Goal: Information Seeking & Learning: Check status

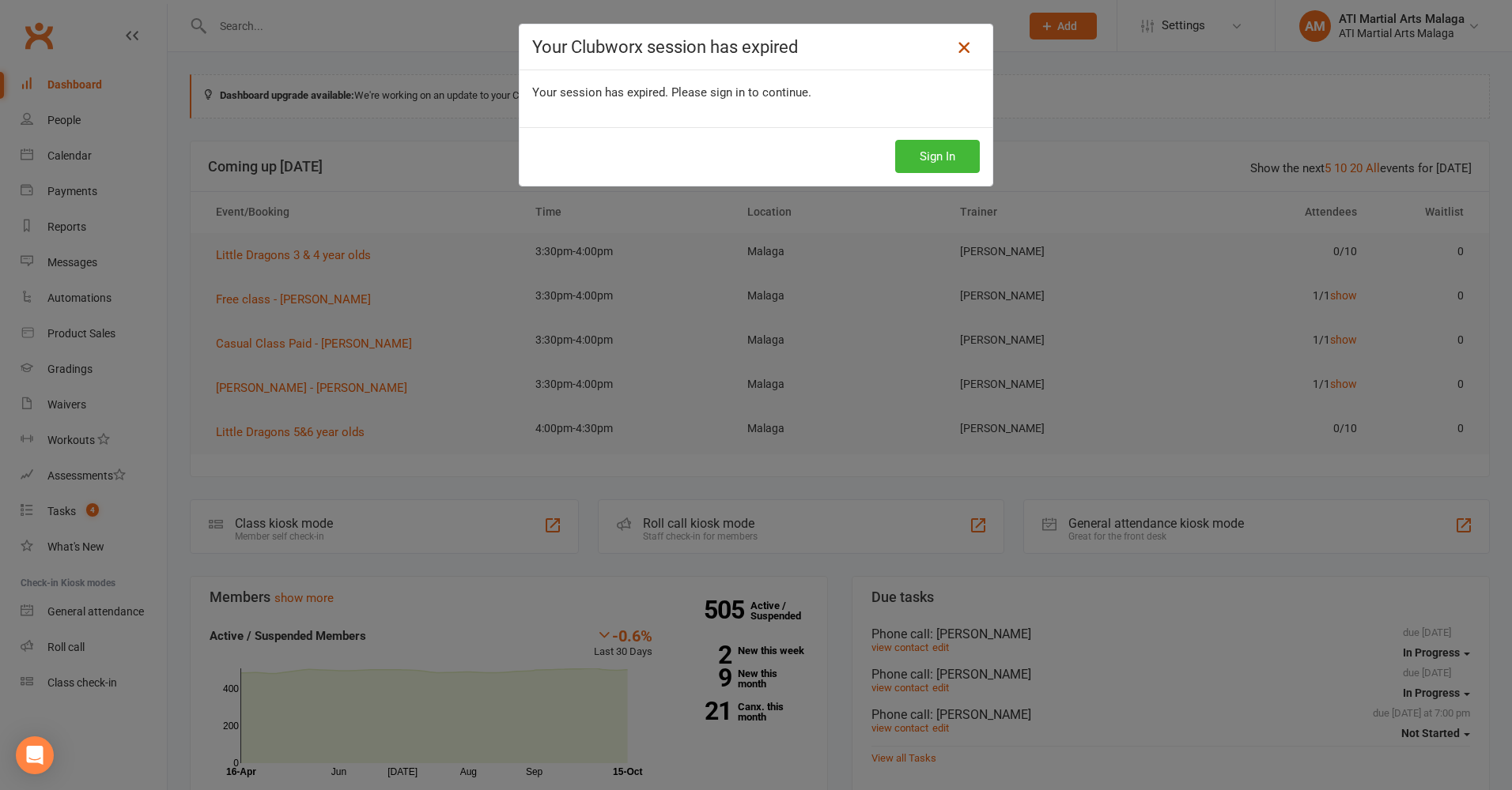
click at [958, 46] on icon at bounding box center [964, 47] width 19 height 19
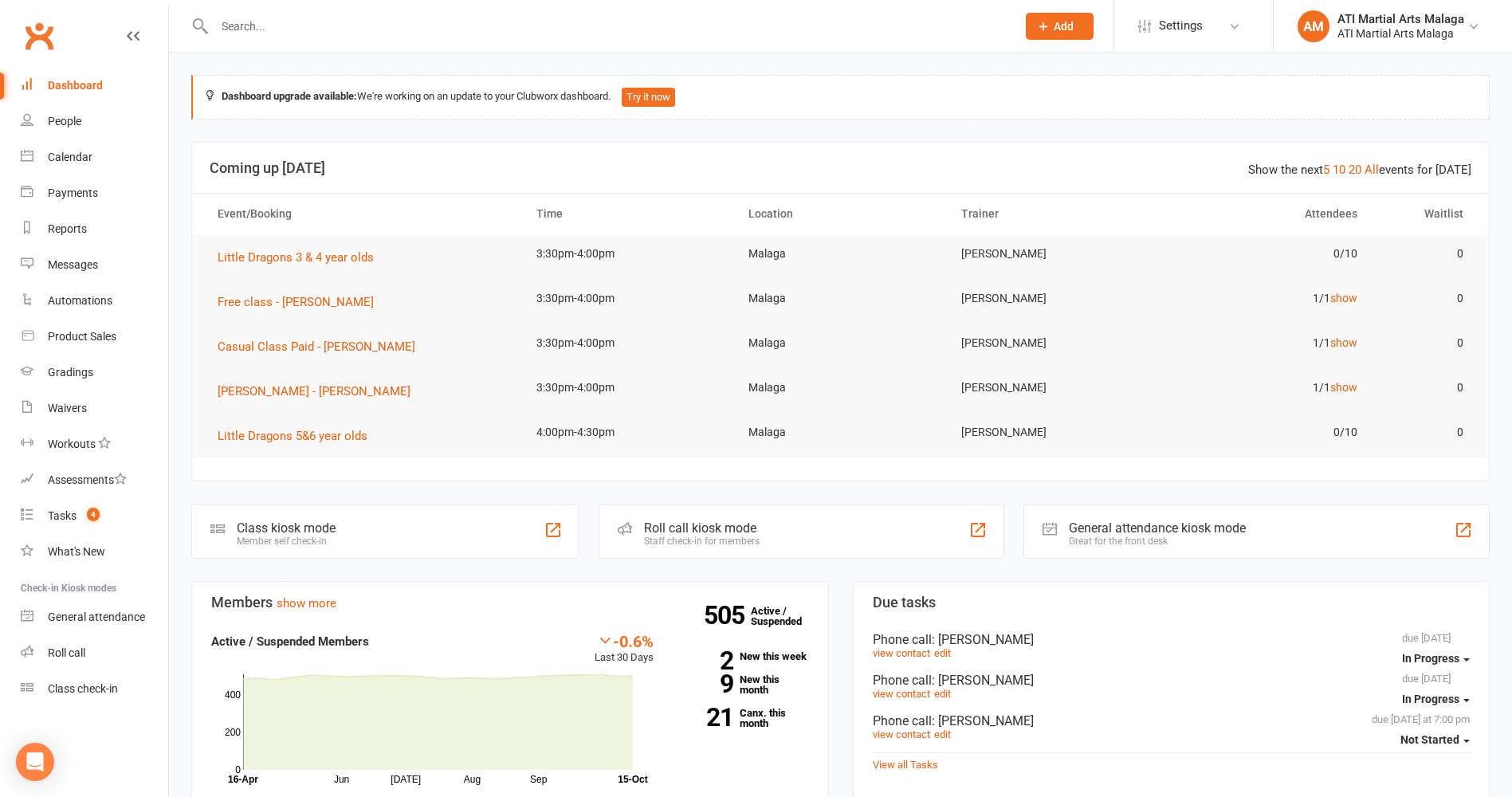
click at [260, 27] on input "text" at bounding box center [607, 26] width 796 height 22
click at [72, 260] on div "Messages" at bounding box center [73, 264] width 51 height 13
click at [264, 26] on input "text" at bounding box center [607, 26] width 796 height 22
click at [90, 263] on div "Messages" at bounding box center [73, 264] width 51 height 13
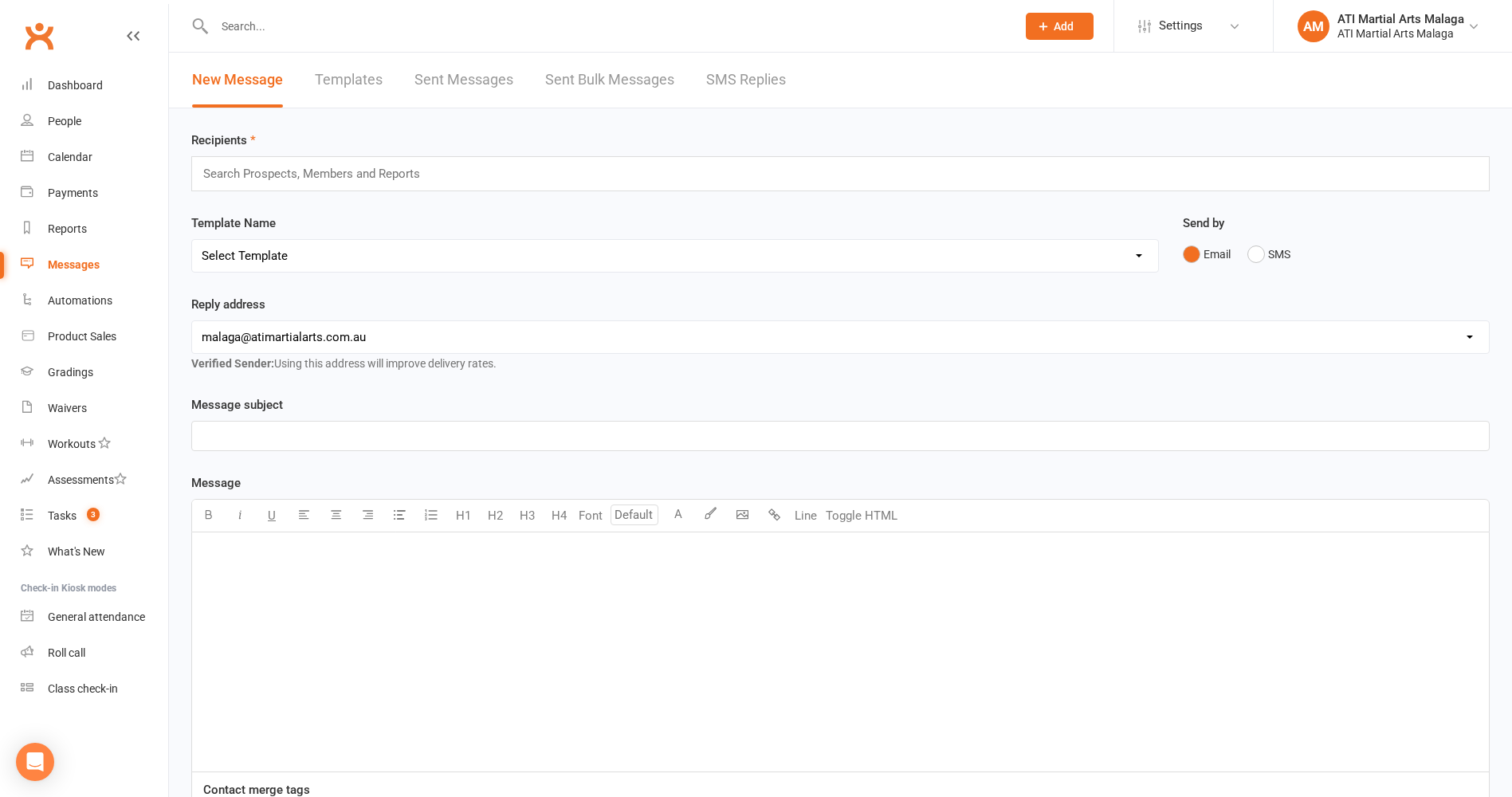
click at [737, 79] on link "SMS Replies" at bounding box center [746, 80] width 79 height 55
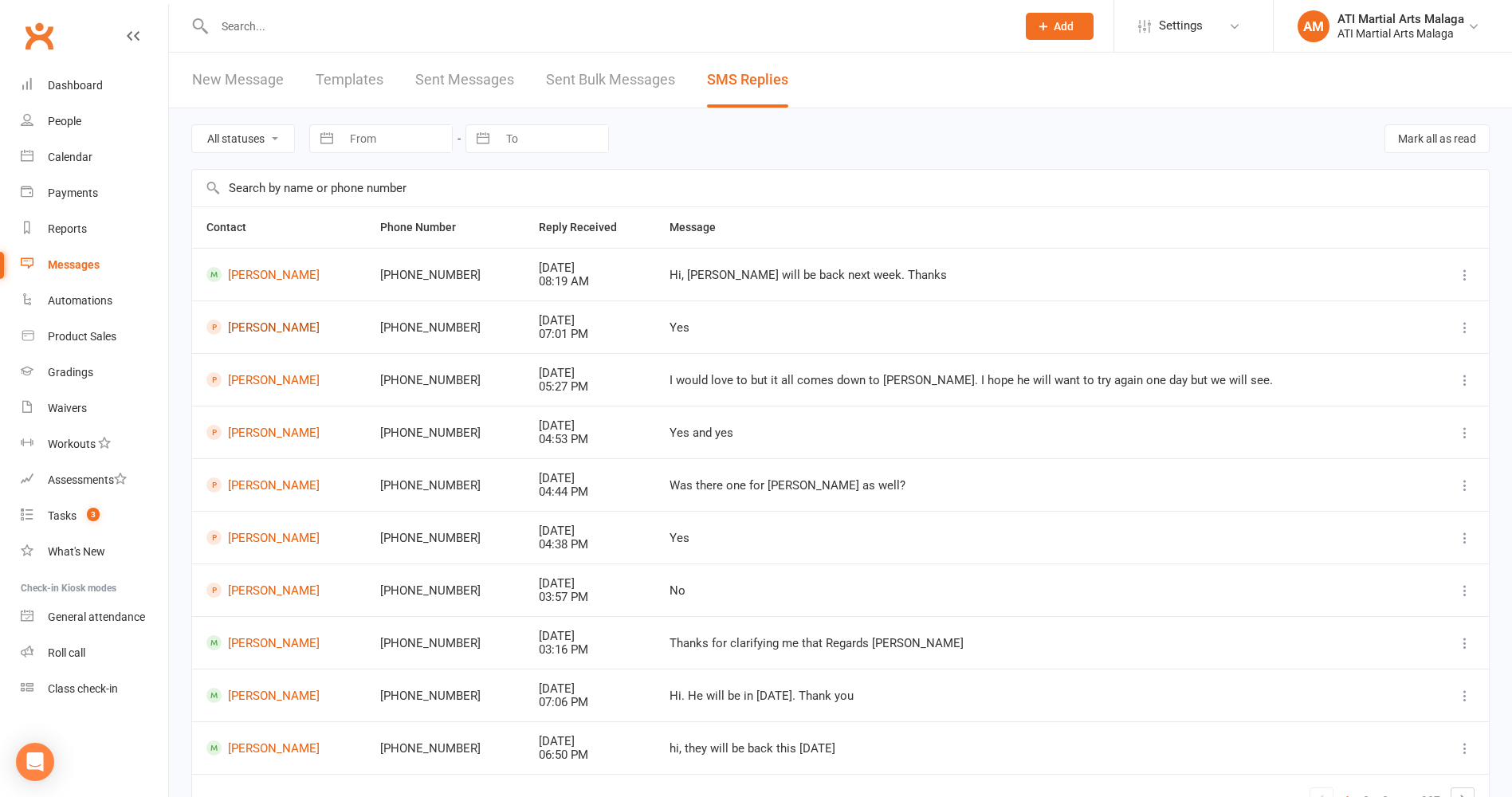
click at [261, 327] on link "Oliver Oram" at bounding box center [279, 327] width 145 height 15
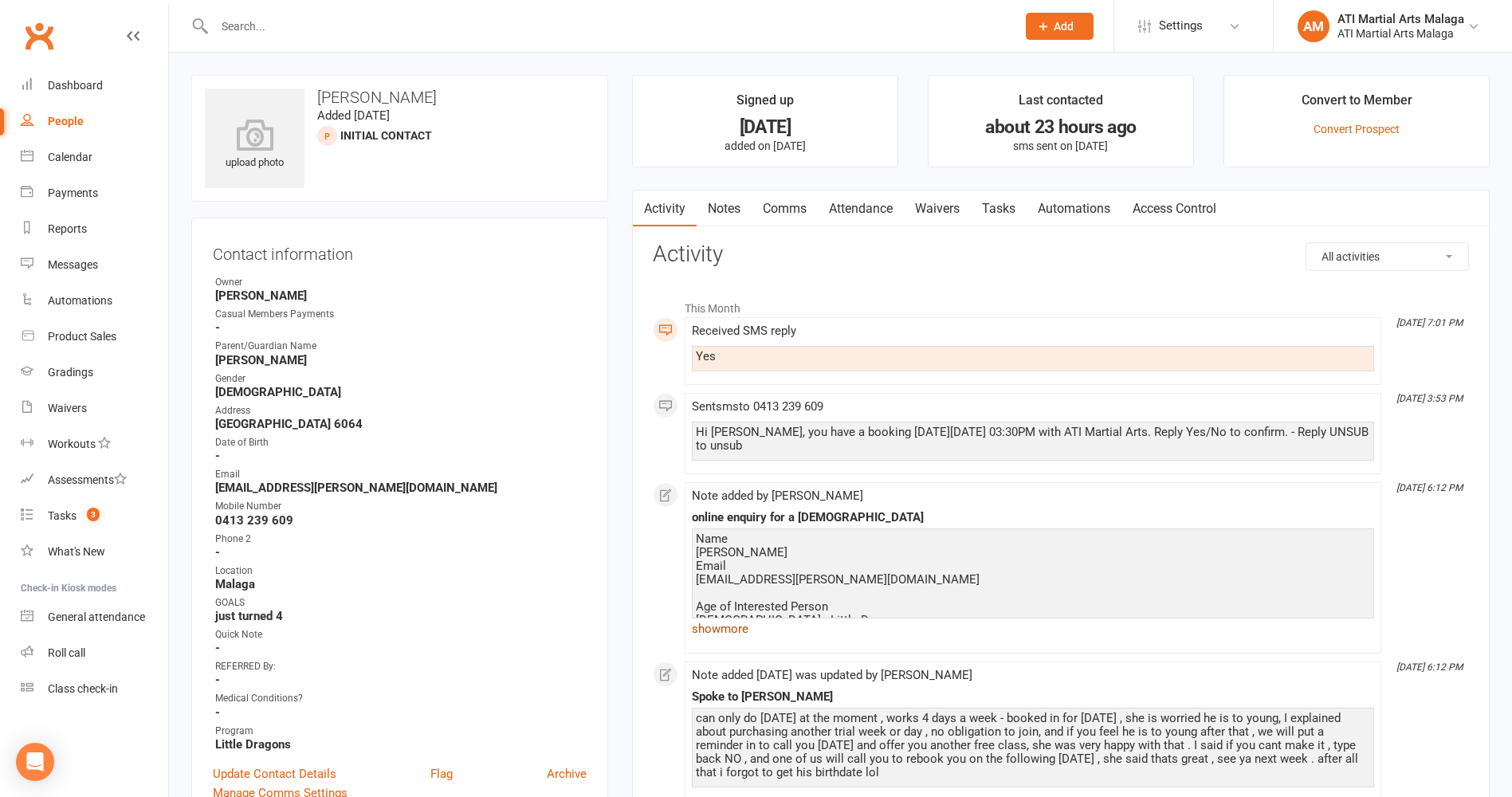
click at [721, 628] on link "show more" at bounding box center [1033, 629] width 682 height 22
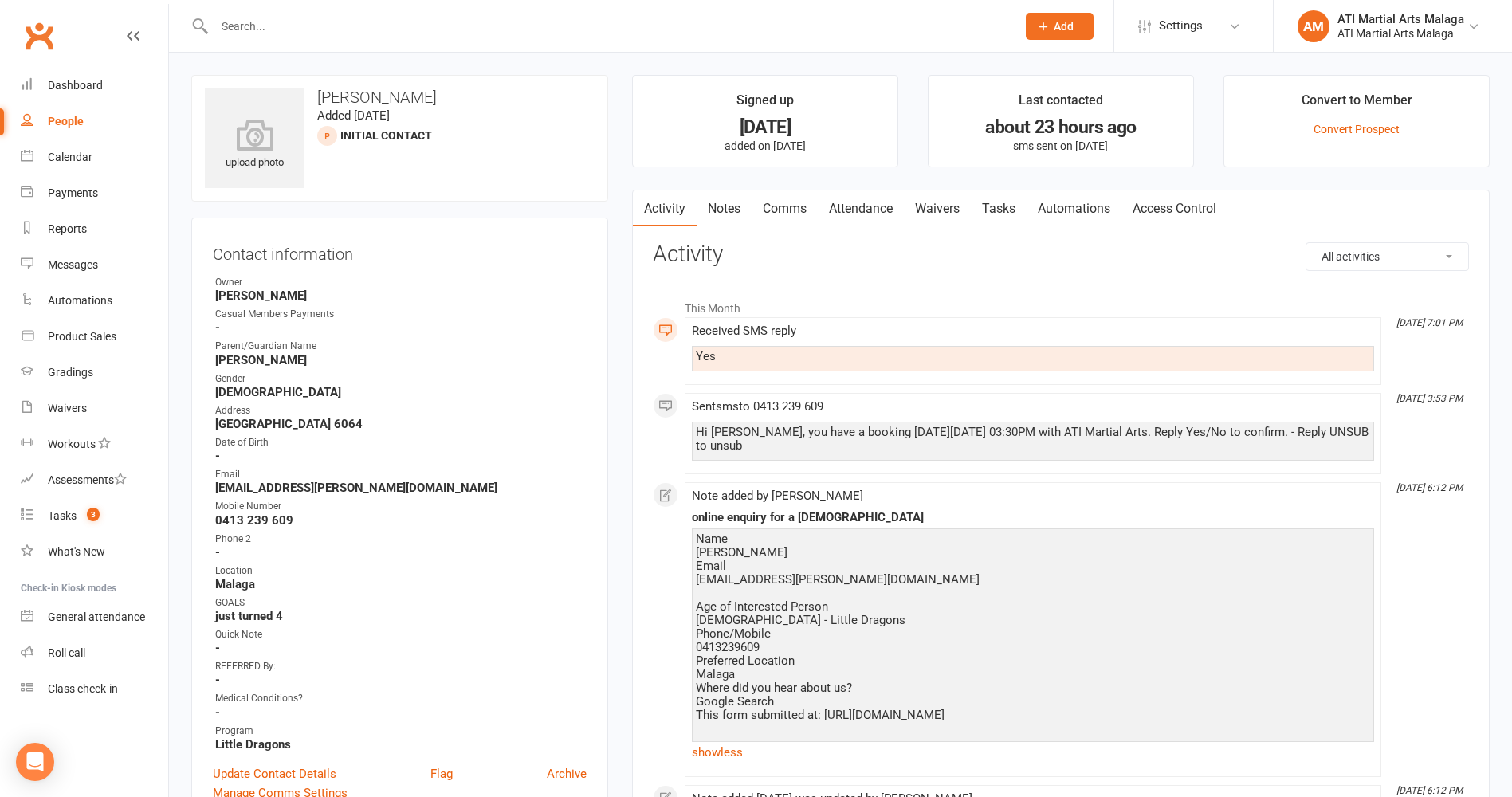
click at [859, 208] on link "Attendance" at bounding box center [860, 209] width 86 height 37
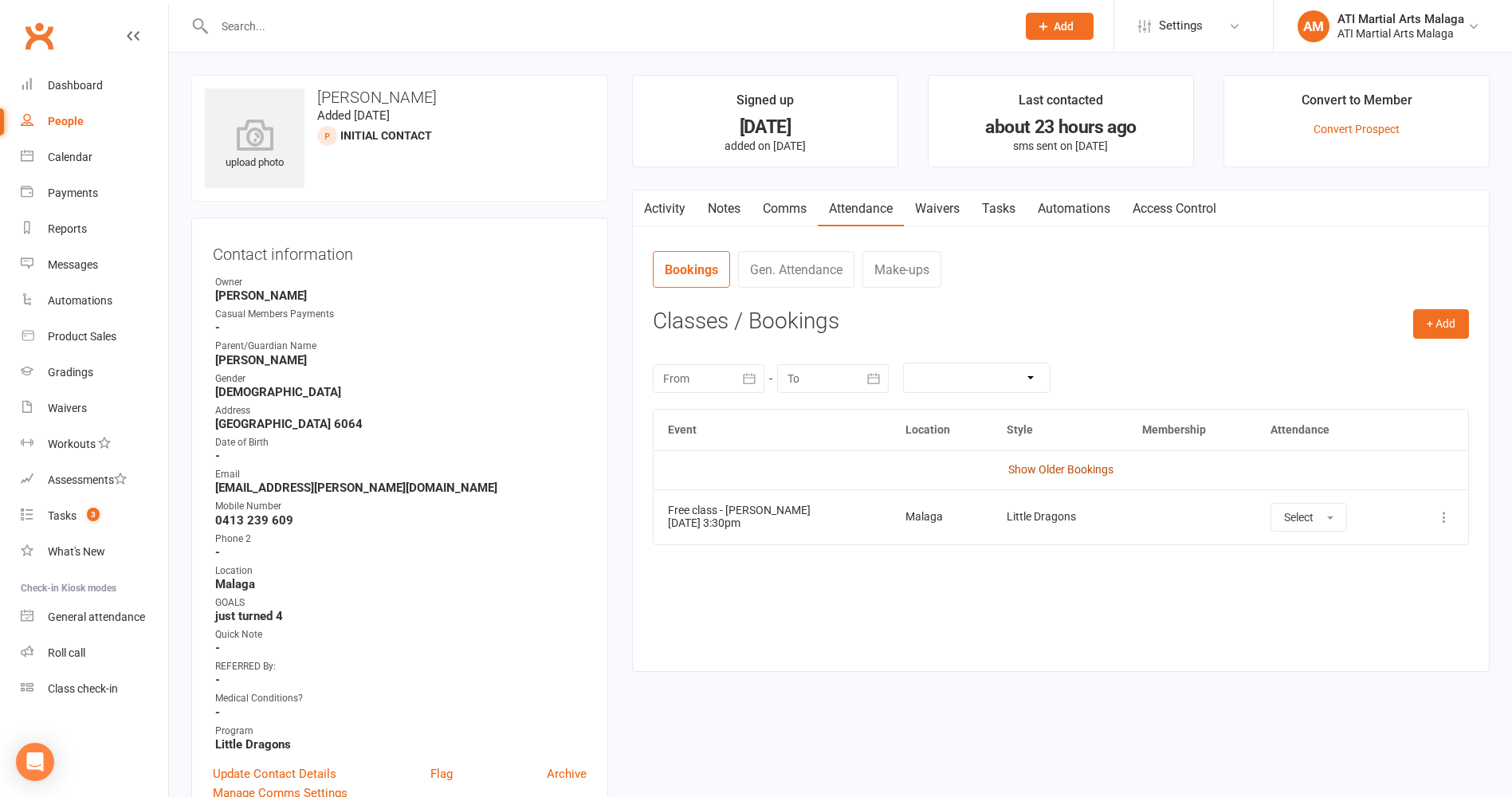
click at [1016, 468] on link "Show Older Bookings" at bounding box center [1061, 469] width 105 height 13
click at [62, 80] on div "Dashboard" at bounding box center [75, 84] width 55 height 13
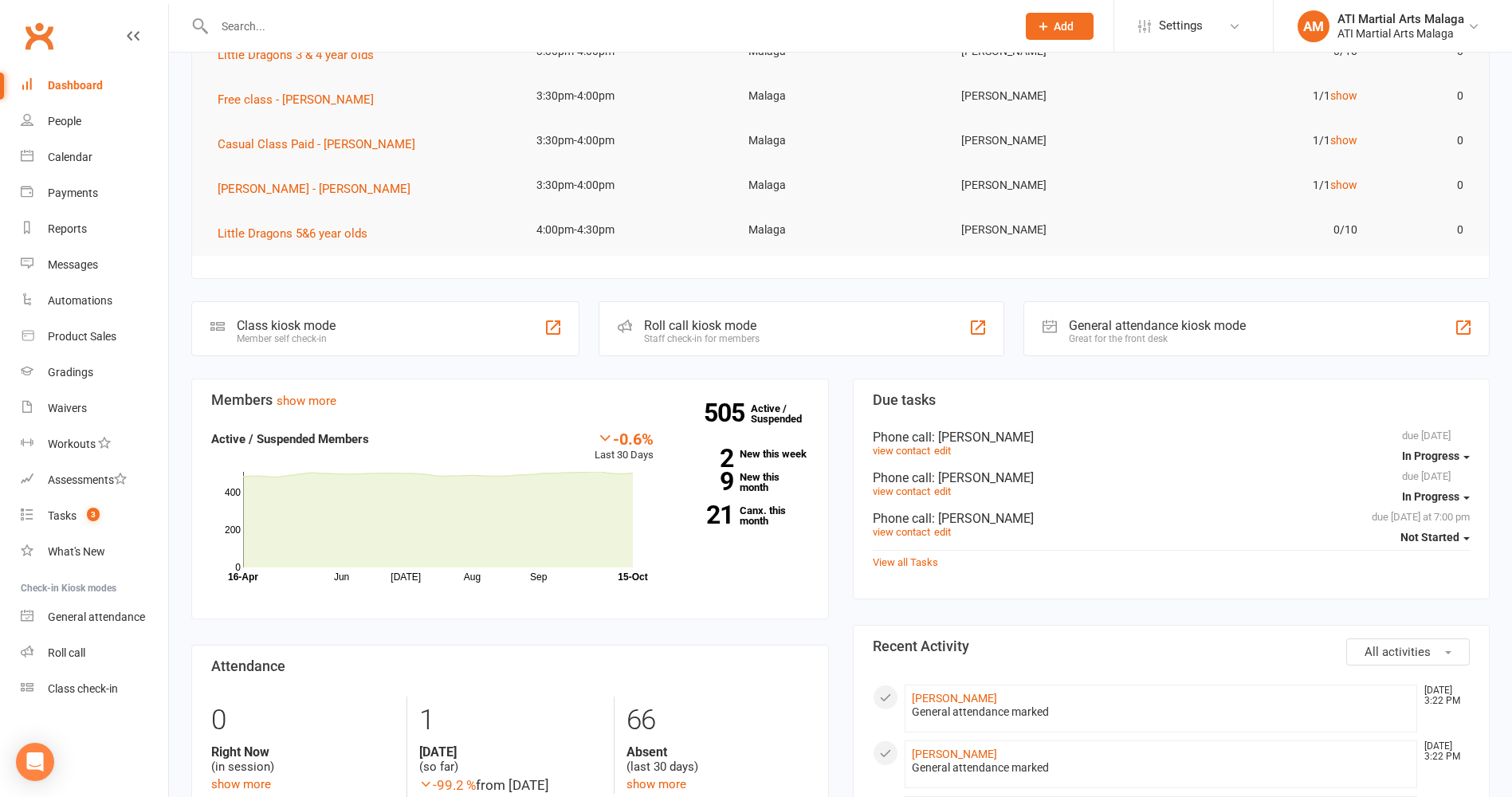
scroll to position [239, 0]
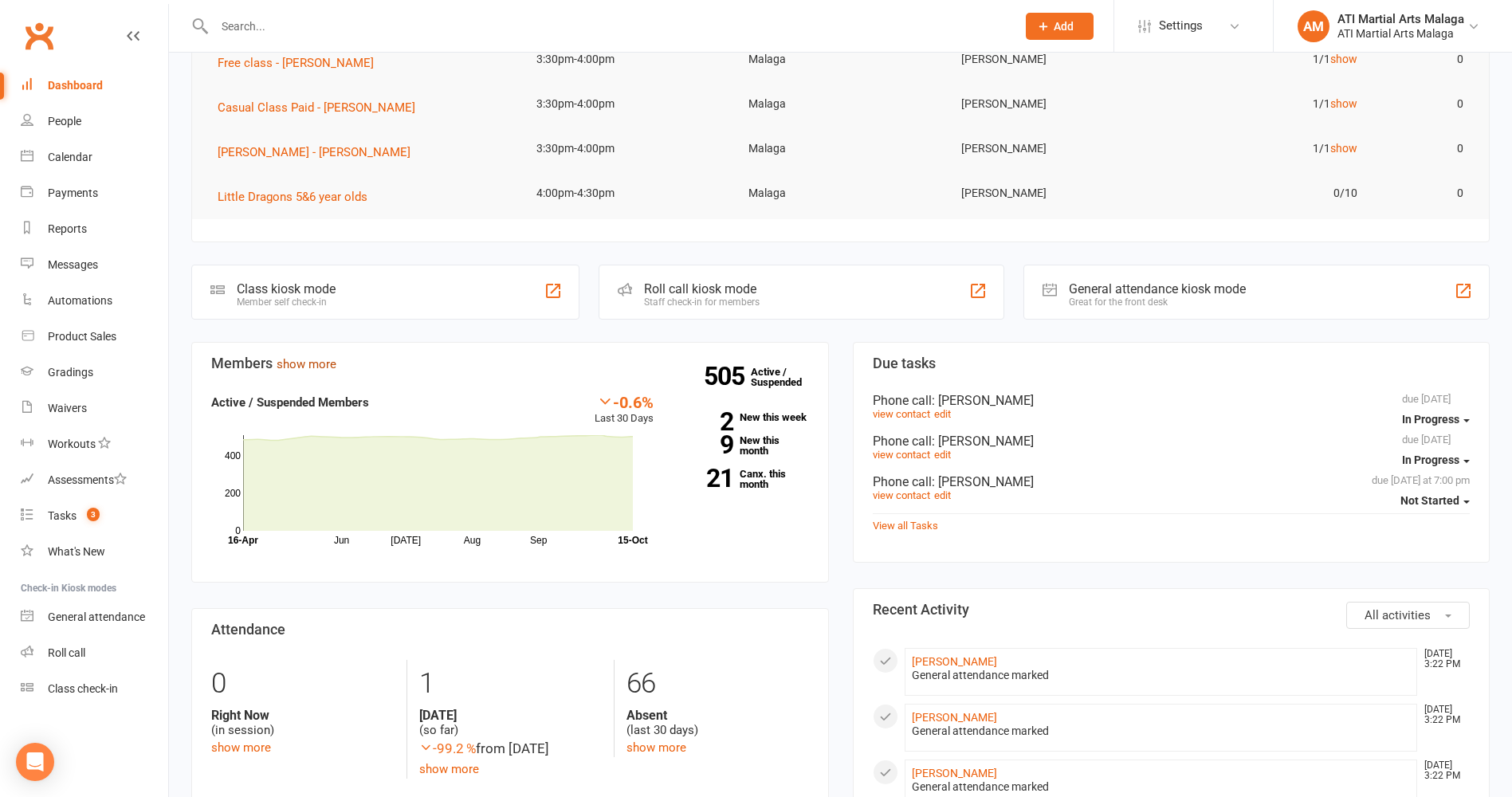
click at [315, 362] on link "show more" at bounding box center [306, 365] width 60 height 14
